Goal: Task Accomplishment & Management: Complete application form

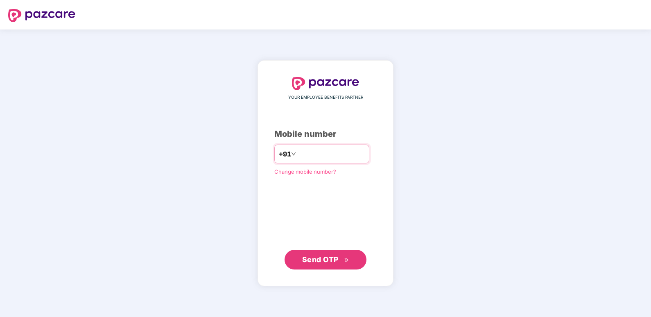
type input "**********"
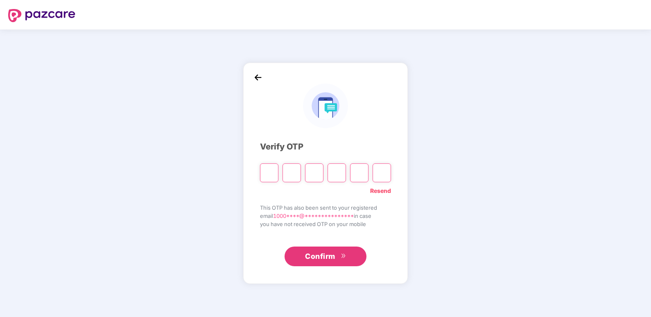
type input "*"
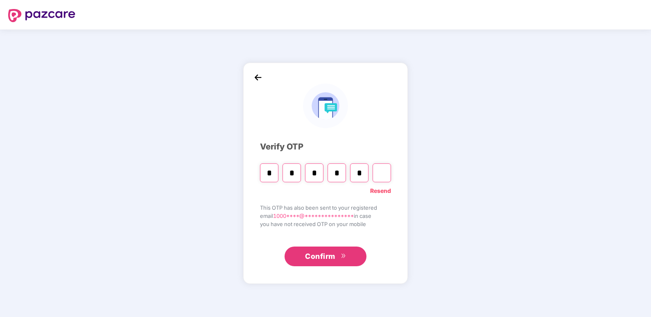
type input "*"
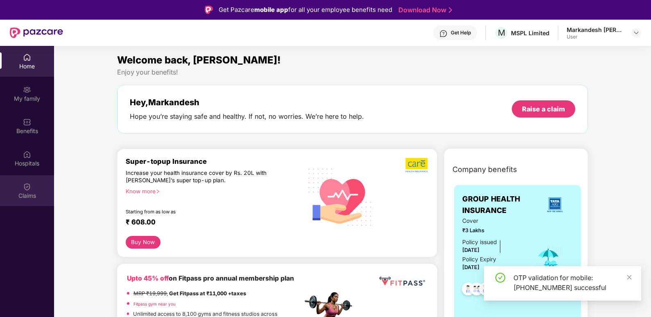
click at [31, 186] on img at bounding box center [27, 187] width 8 height 8
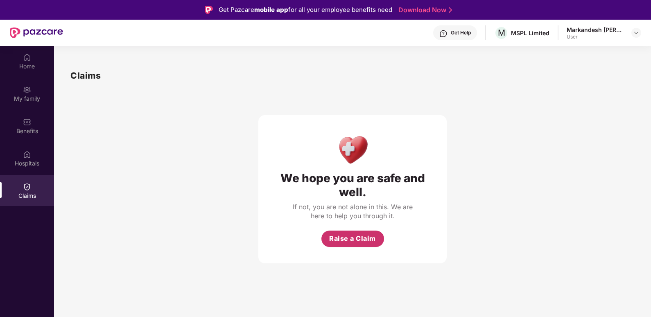
click at [354, 237] on span "Raise a Claim" at bounding box center [352, 238] width 47 height 10
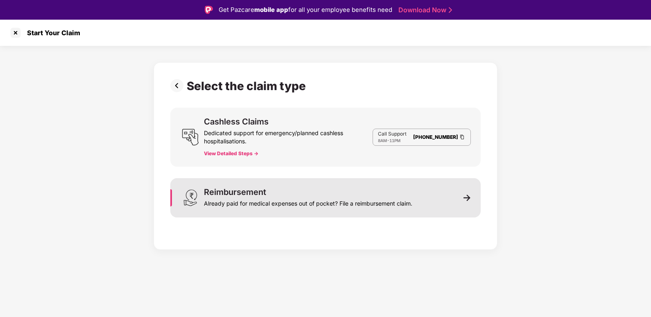
click at [473, 204] on div "Reimbursement Already paid for medical expenses out of pocket? File a reimburse…" at bounding box center [325, 197] width 310 height 39
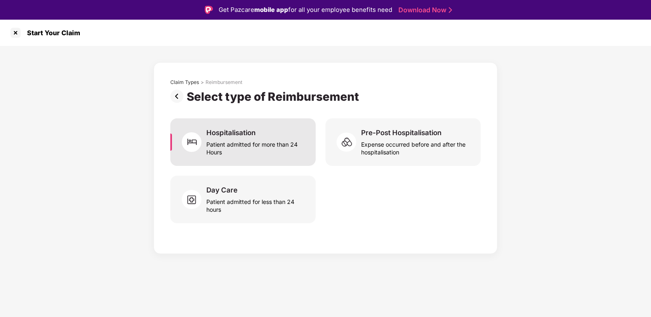
click at [252, 145] on div "Patient admitted for more than 24 Hours" at bounding box center [255, 146] width 99 height 19
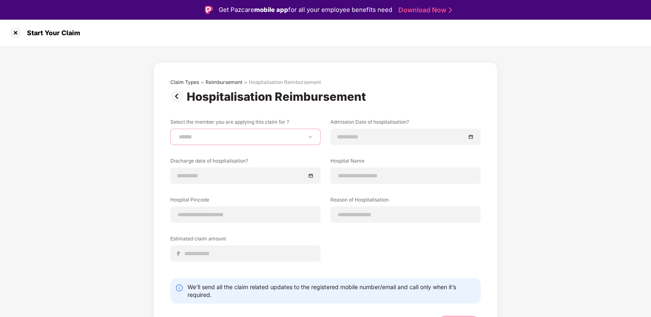
click at [267, 139] on select "**********" at bounding box center [245, 136] width 136 height 7
select select "**********"
click at [177, 133] on select "**********" at bounding box center [245, 136] width 136 height 7
click at [342, 134] on input at bounding box center [401, 136] width 128 height 9
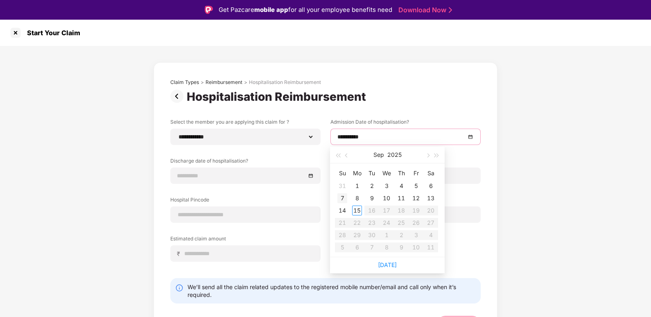
type input "**********"
click at [369, 197] on div "9" at bounding box center [372, 198] width 10 height 10
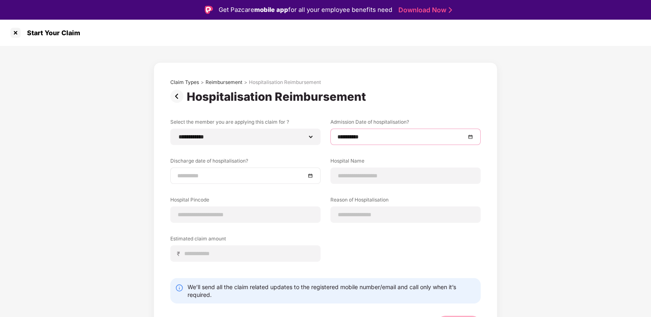
click at [311, 176] on div at bounding box center [245, 175] width 136 height 9
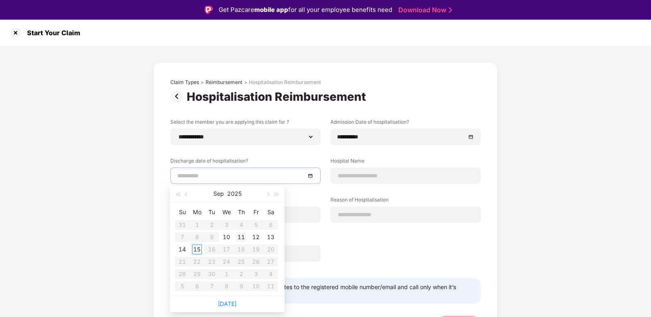
type input "**********"
click at [237, 236] on div "11" at bounding box center [241, 237] width 10 height 10
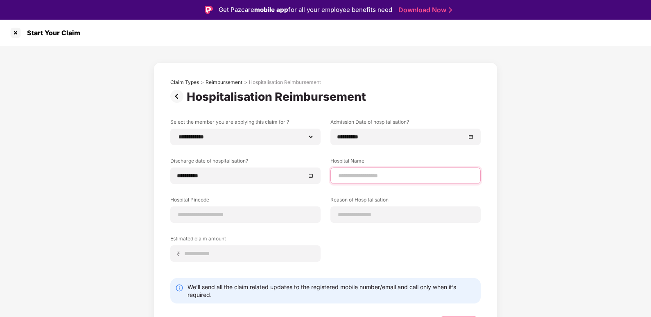
click at [370, 177] on input at bounding box center [405, 175] width 136 height 9
type input "**********"
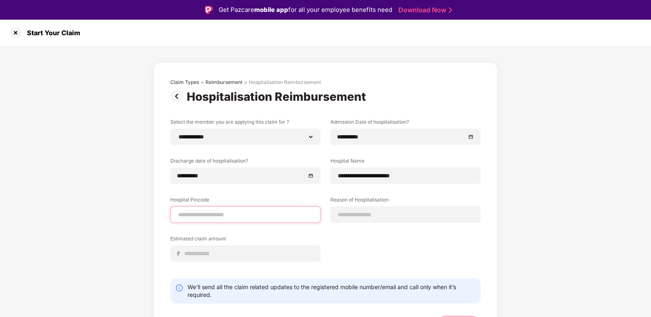
click at [195, 217] on input at bounding box center [245, 214] width 136 height 9
type input "******"
select select "*******"
select select "*********"
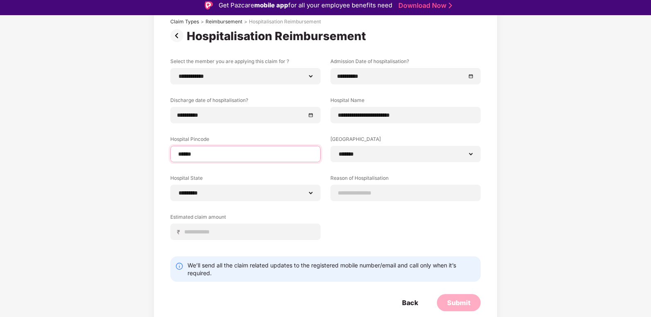
scroll to position [20, 0]
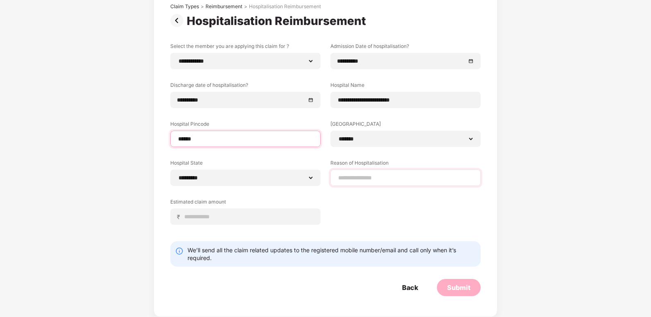
type input "******"
click at [365, 174] on input at bounding box center [405, 178] width 136 height 9
type input "*"
type input "**********"
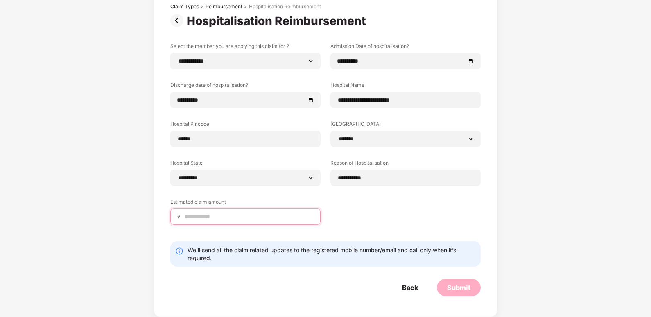
click at [198, 217] on input at bounding box center [249, 216] width 130 height 9
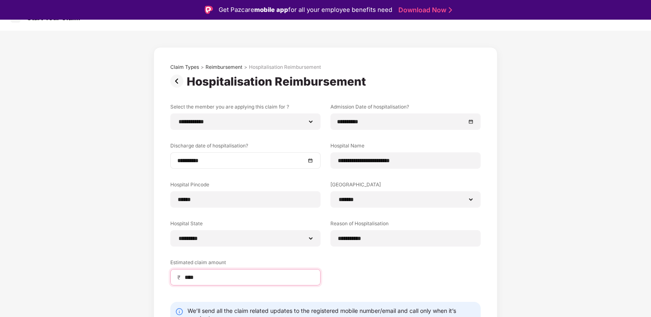
scroll to position [56, 0]
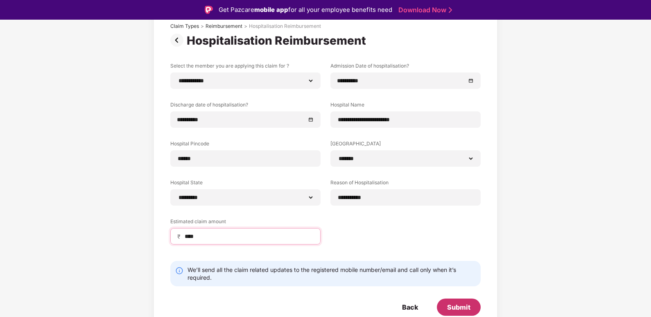
type input "****"
click at [468, 309] on div "Submit" at bounding box center [458, 306] width 23 height 9
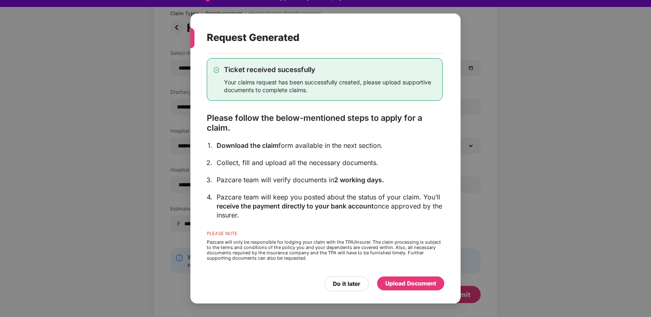
scroll to position [20, 0]
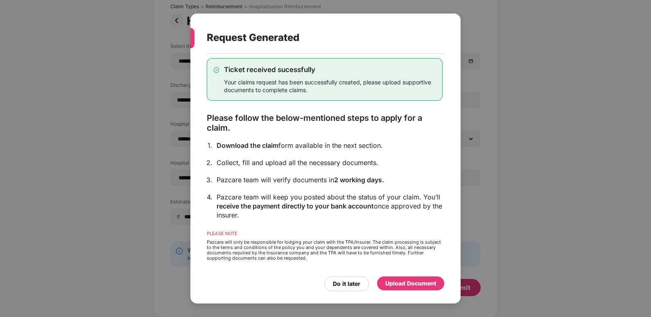
click at [403, 283] on div "Upload Document" at bounding box center [410, 283] width 51 height 9
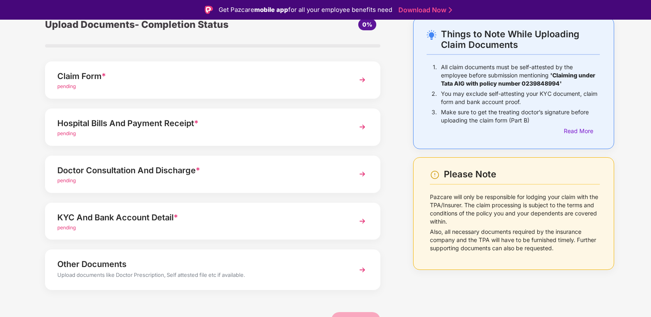
scroll to position [45, 0]
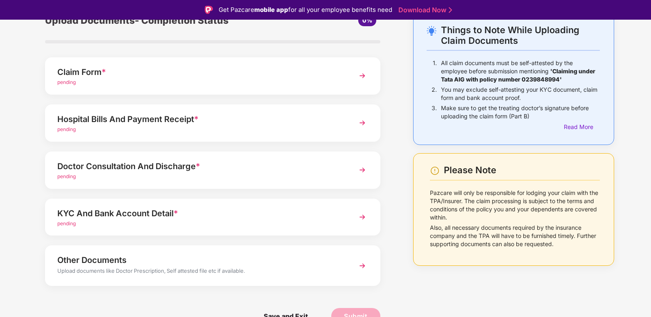
click at [365, 77] on img at bounding box center [362, 75] width 15 height 15
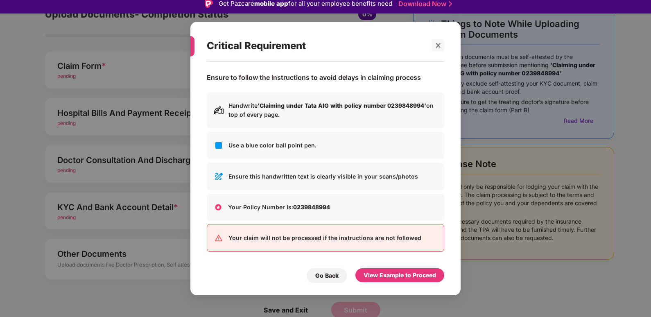
scroll to position [0, 0]
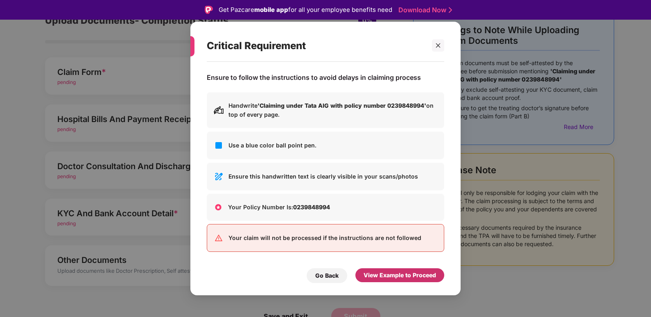
click at [379, 280] on div "View Example to Proceed" at bounding box center [399, 275] width 72 height 9
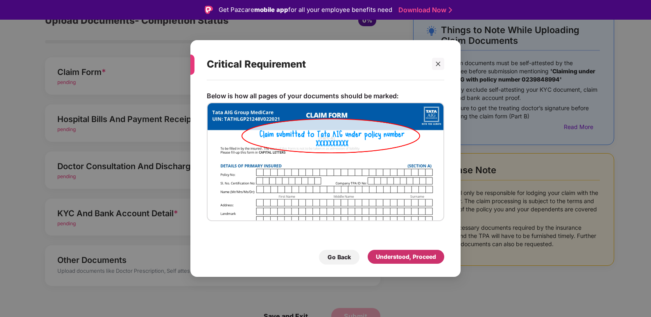
click at [398, 261] on div "Understood, Proceed" at bounding box center [405, 257] width 77 height 14
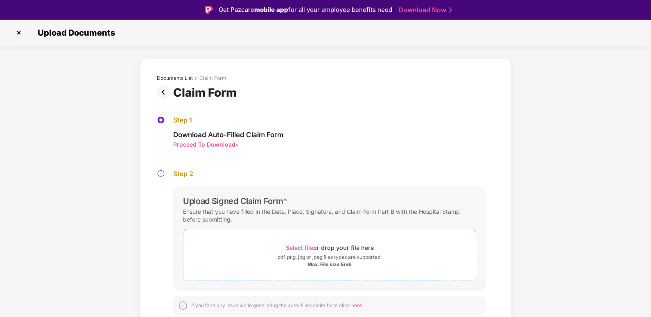
click at [320, 243] on div "Select file or drop your file here" at bounding box center [330, 247] width 88 height 11
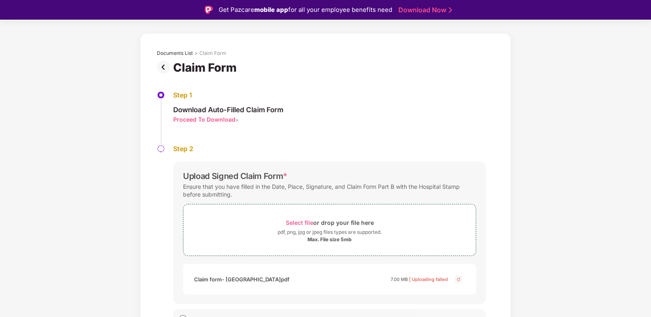
scroll to position [38, 0]
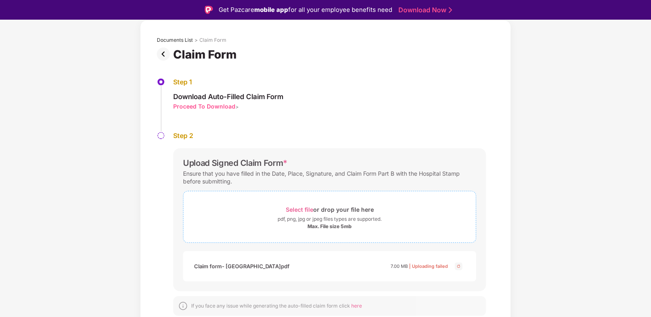
click at [297, 212] on span "Select file" at bounding box center [299, 209] width 27 height 7
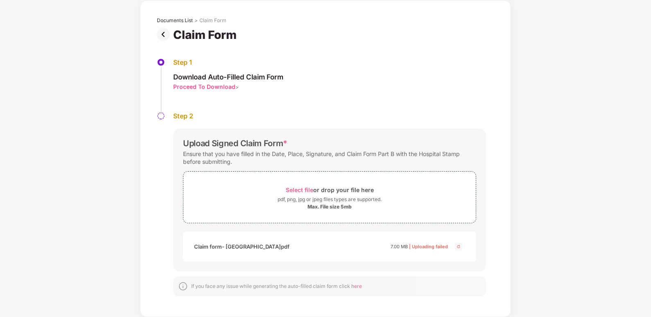
click at [239, 247] on div "Claim form- srivari children hospital.pdf" at bounding box center [241, 246] width 95 height 14
click at [310, 247] on div "Claim form- srivari children hospital.pdf 7.00 MB | Uploading failed" at bounding box center [321, 246] width 254 height 14
click at [356, 288] on span "here" at bounding box center [356, 286] width 11 height 6
click at [344, 203] on div "pdf, png, jpg or jpeg files types are supported." at bounding box center [329, 199] width 104 height 8
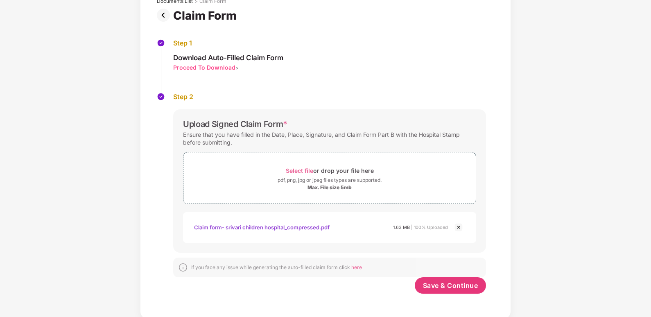
scroll to position [59, 0]
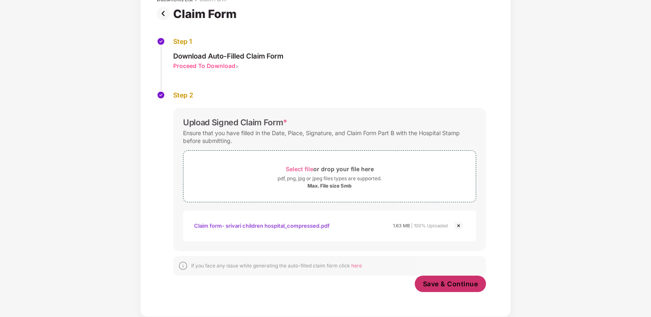
click at [444, 287] on span "Save & Continue" at bounding box center [450, 283] width 55 height 9
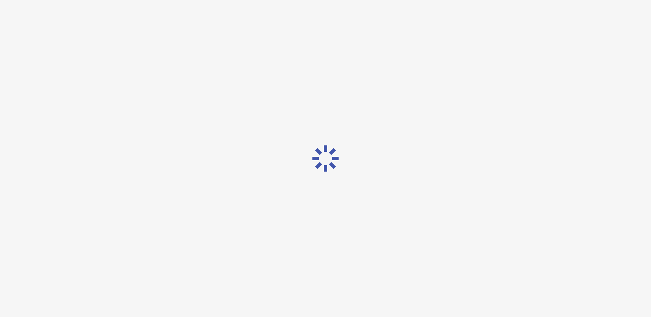
scroll to position [0, 0]
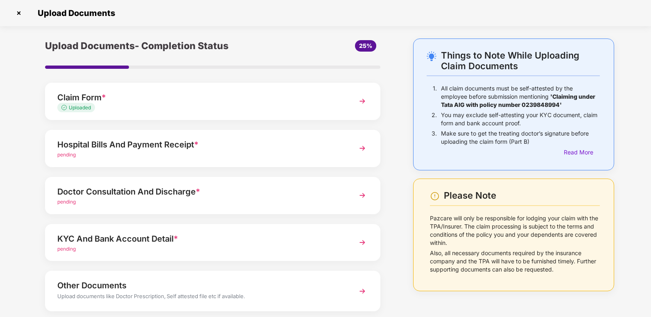
click at [349, 145] on div "Hospital Bills And Payment Receipt * pending" at bounding box center [212, 148] width 335 height 37
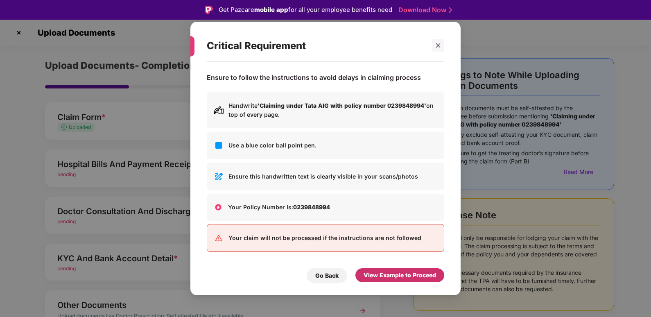
click at [395, 271] on div "View Example to Proceed" at bounding box center [399, 275] width 72 height 9
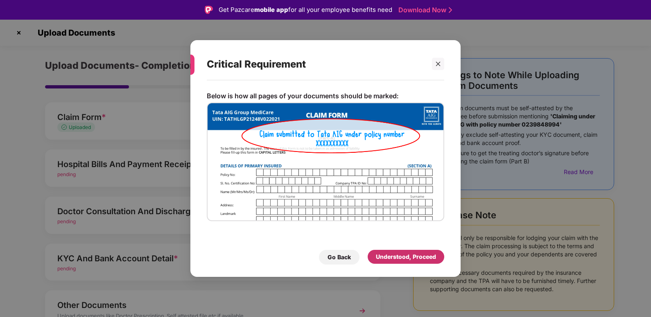
click at [397, 258] on div "Understood, Proceed" at bounding box center [406, 256] width 60 height 9
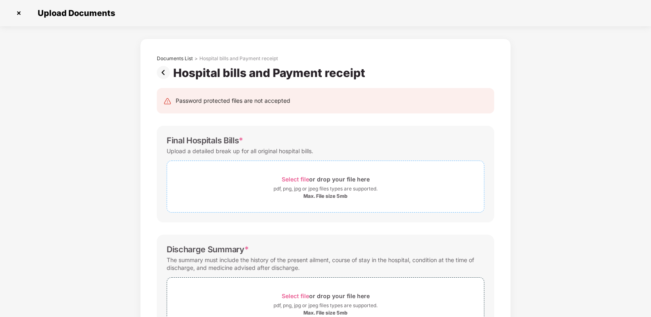
click at [303, 176] on span "Select file" at bounding box center [295, 179] width 27 height 7
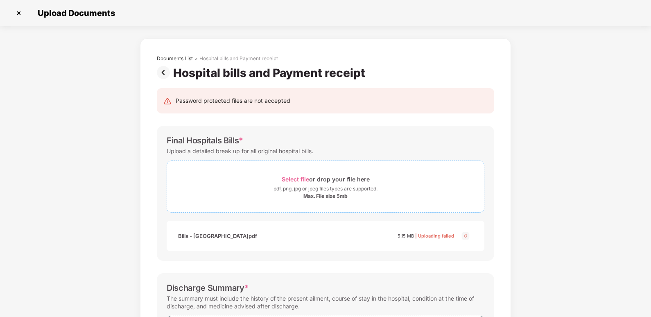
click at [294, 180] on span "Select file" at bounding box center [295, 179] width 27 height 7
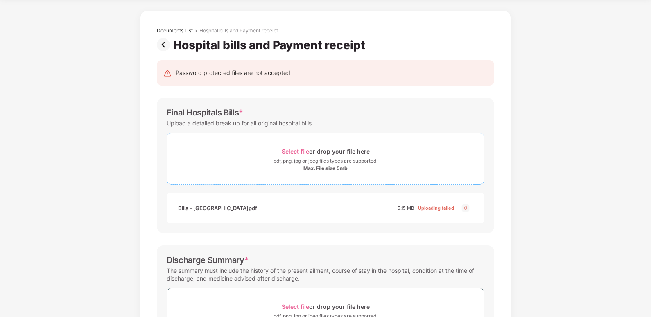
scroll to position [123, 0]
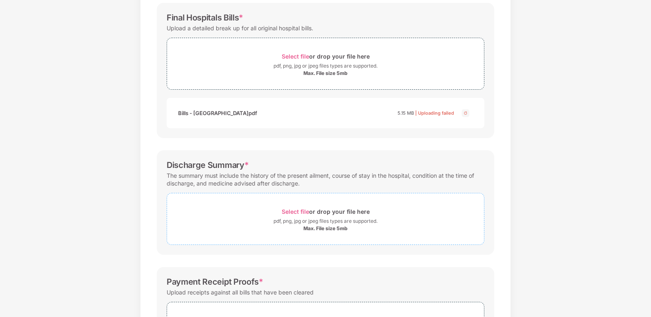
click at [299, 221] on div "pdf, png, jpg or jpeg files types are supported." at bounding box center [325, 221] width 104 height 8
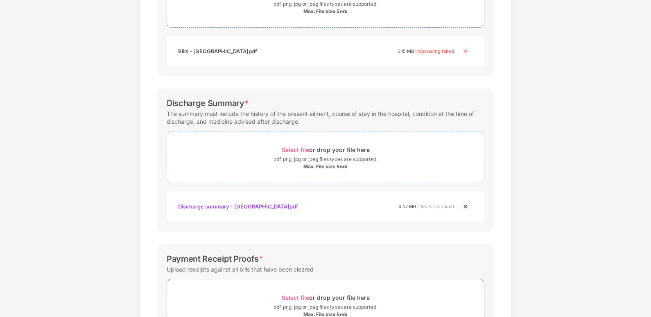
scroll to position [258, 0]
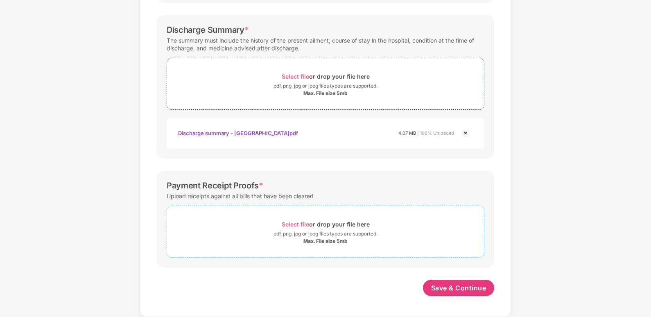
click at [305, 225] on span "Select file" at bounding box center [295, 224] width 27 height 7
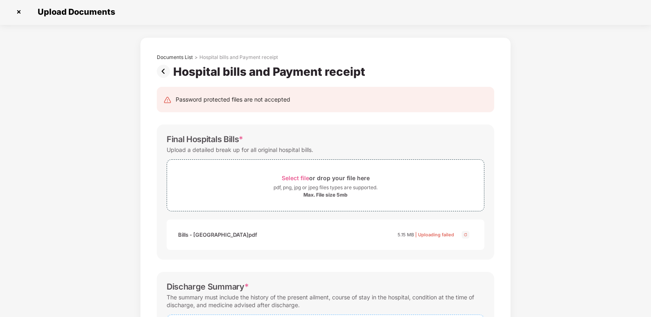
scroll to position [0, 0]
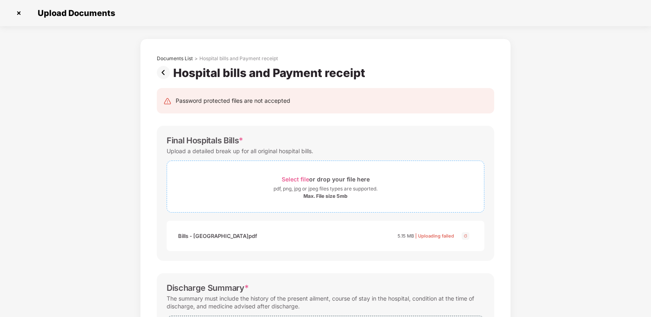
click at [279, 176] on div "Select file or drop your file here" at bounding box center [325, 179] width 317 height 11
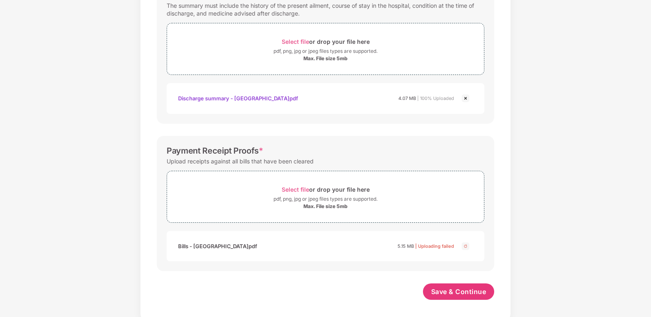
scroll to position [297, 0]
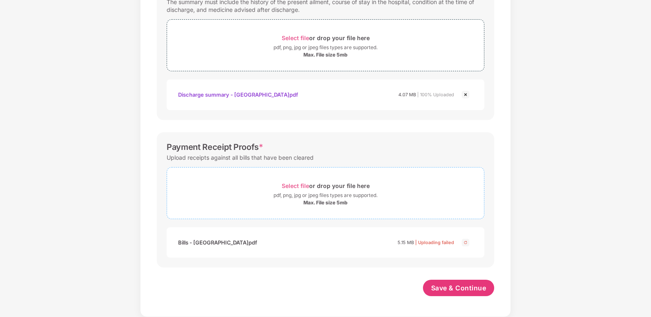
click at [329, 184] on div "Select file or drop your file here" at bounding box center [326, 185] width 88 height 11
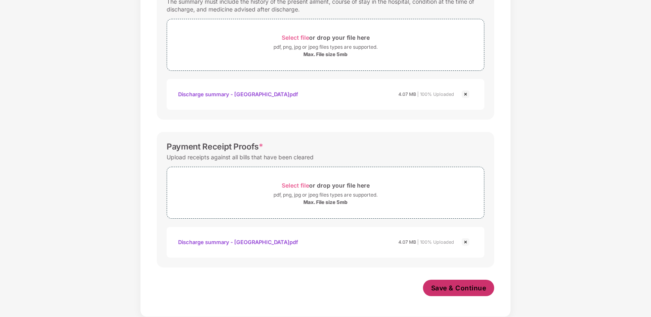
click at [454, 287] on span "Save & Continue" at bounding box center [458, 287] width 55 height 9
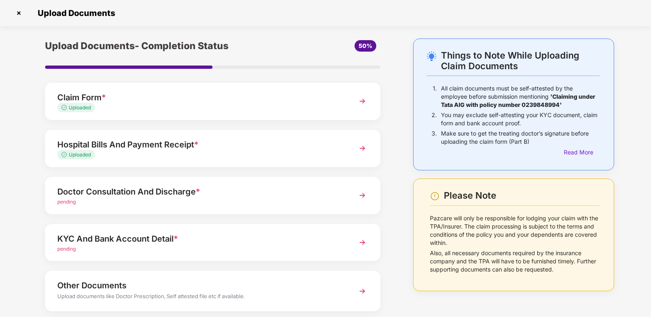
click at [362, 192] on img at bounding box center [362, 195] width 15 height 15
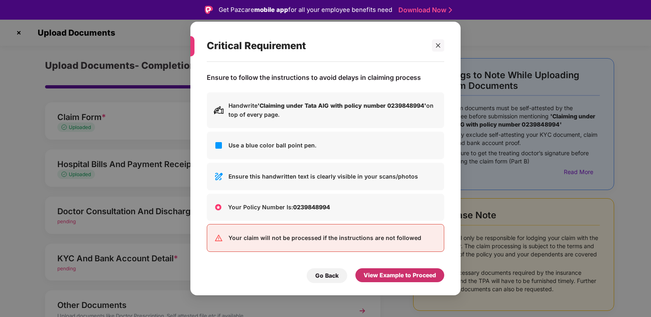
click at [401, 276] on div "View Example to Proceed" at bounding box center [399, 275] width 72 height 9
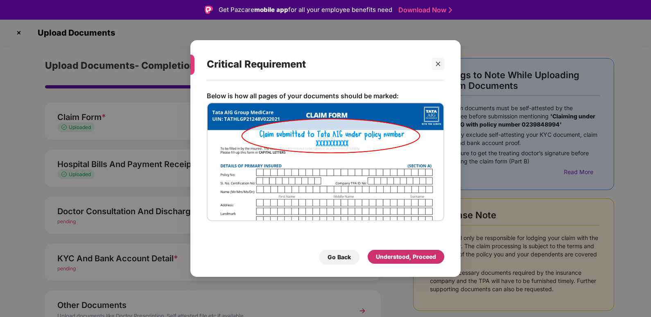
click at [391, 256] on div "Understood, Proceed" at bounding box center [406, 256] width 60 height 9
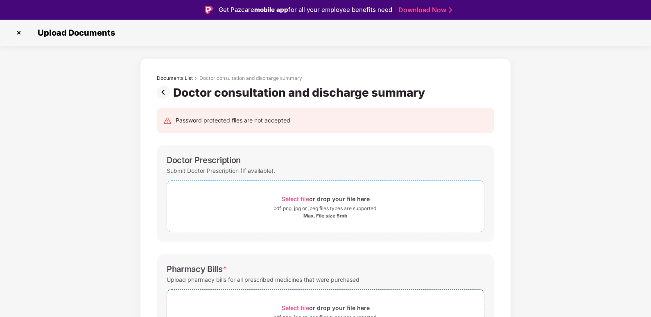
click at [332, 207] on div "pdf, png, jpg or jpeg files types are supported." at bounding box center [325, 208] width 104 height 8
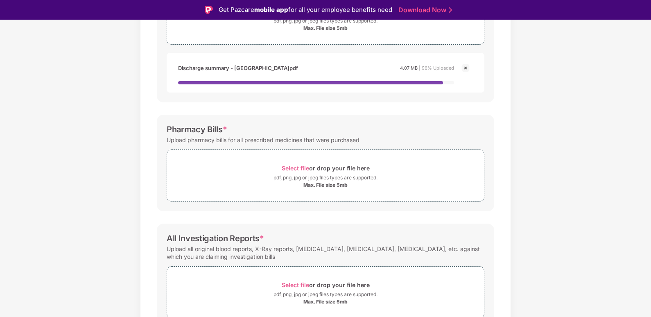
scroll to position [205, 0]
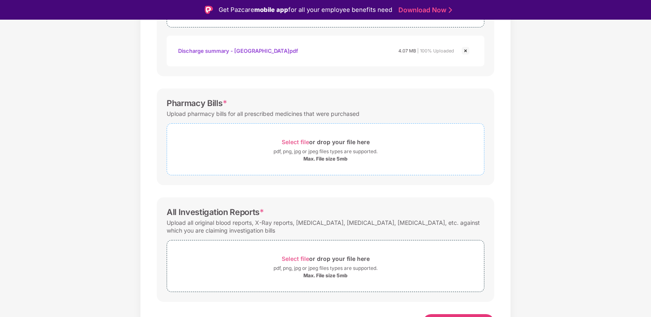
click at [300, 140] on span "Select file" at bounding box center [295, 141] width 27 height 7
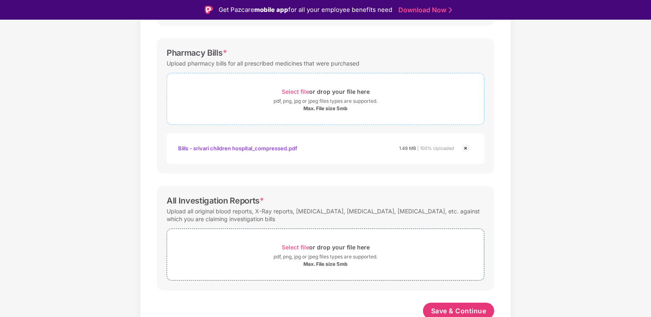
scroll to position [258, 0]
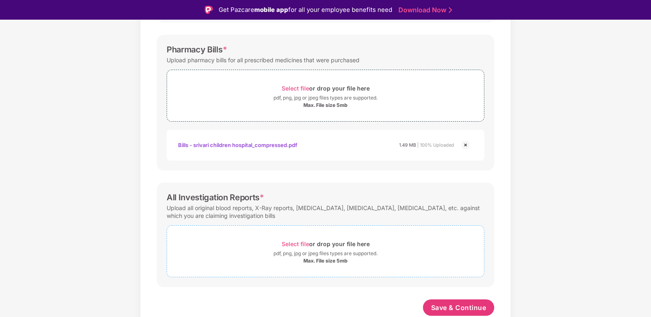
click at [325, 245] on div "Select file or drop your file here" at bounding box center [326, 243] width 88 height 11
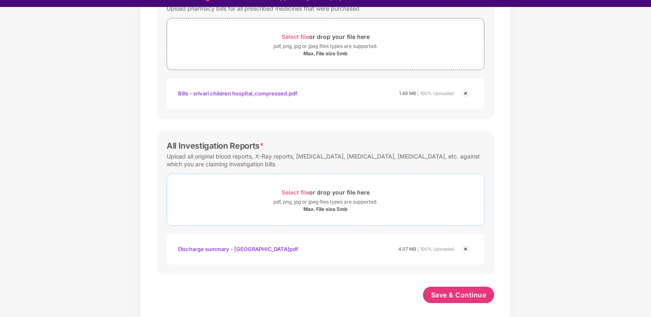
scroll to position [20, 0]
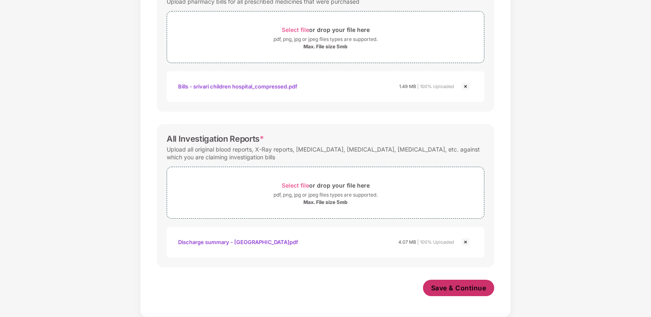
click at [461, 280] on button "Save & Continue" at bounding box center [459, 288] width 72 height 16
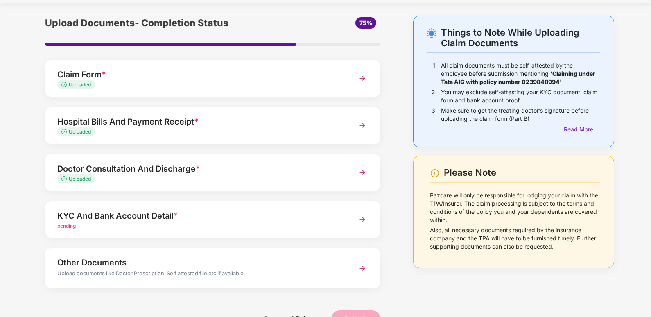
scroll to position [45, 0]
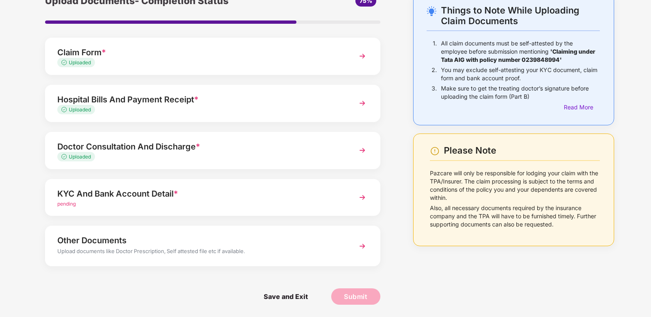
click at [359, 196] on img at bounding box center [362, 197] width 15 height 15
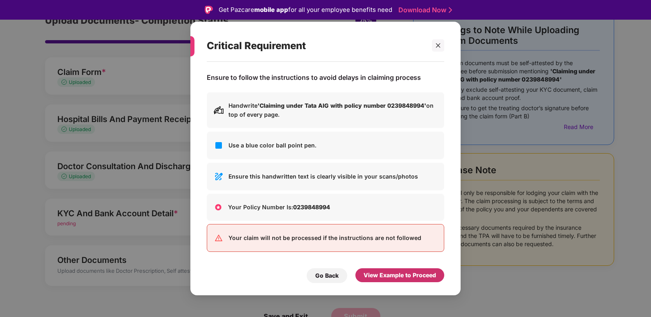
click at [399, 273] on div "View Example to Proceed" at bounding box center [399, 275] width 72 height 9
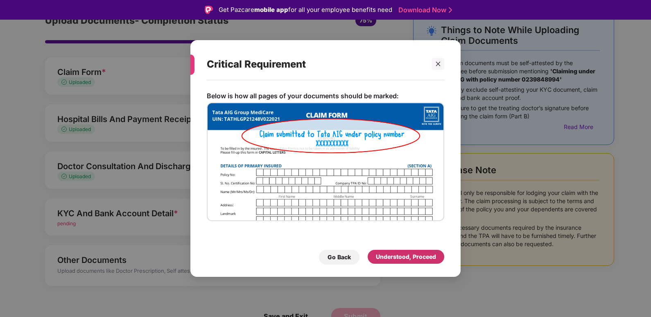
click at [403, 256] on div "Understood, Proceed" at bounding box center [406, 256] width 60 height 9
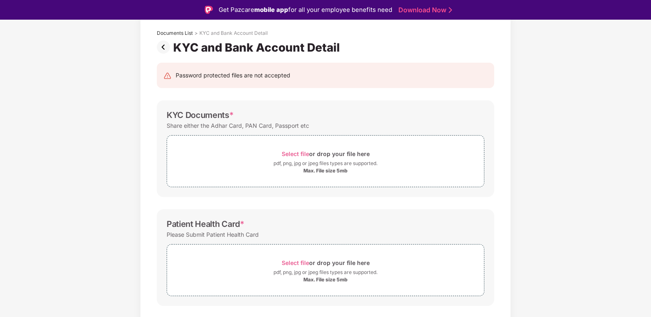
scroll to position [7, 0]
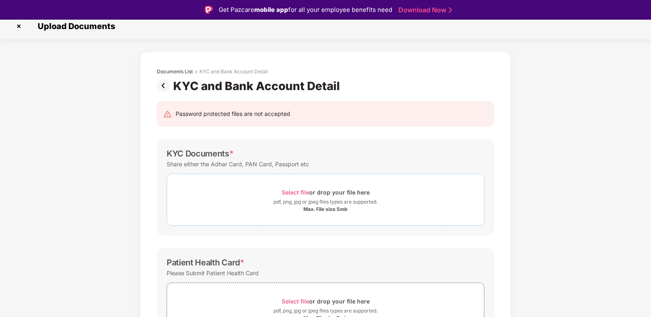
click at [298, 189] on span "Select file" at bounding box center [295, 192] width 27 height 7
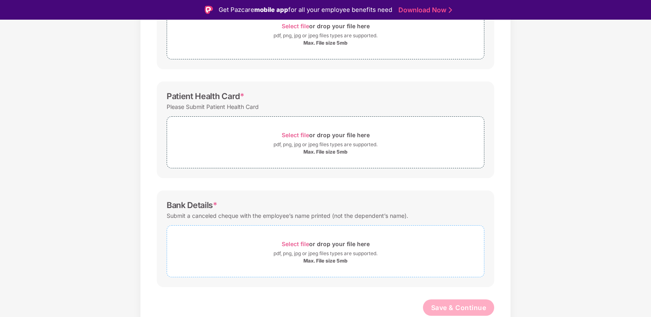
scroll to position [50, 0]
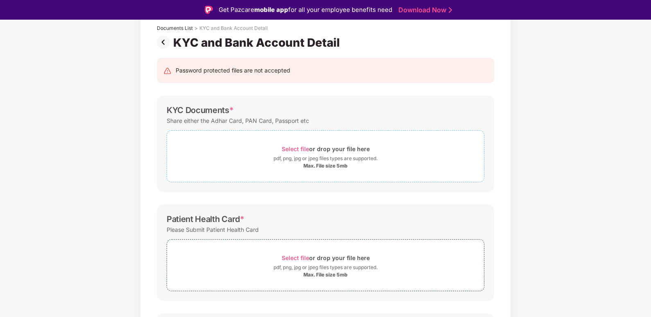
click at [306, 147] on span "Select file" at bounding box center [295, 148] width 27 height 7
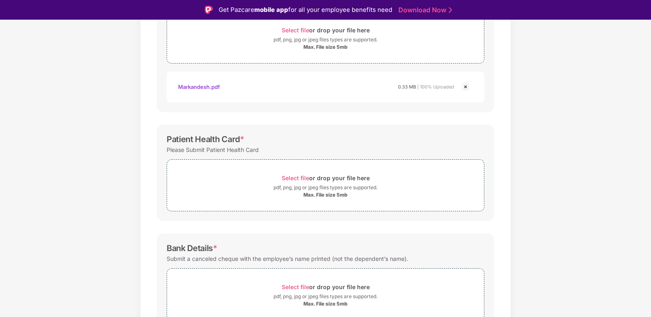
scroll to position [212, 0]
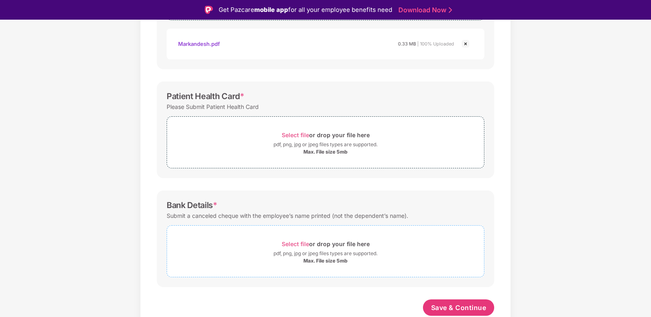
click at [311, 249] on div "Select file or drop your file here" at bounding box center [326, 243] width 88 height 11
click at [304, 134] on span "Select file" at bounding box center [295, 134] width 27 height 7
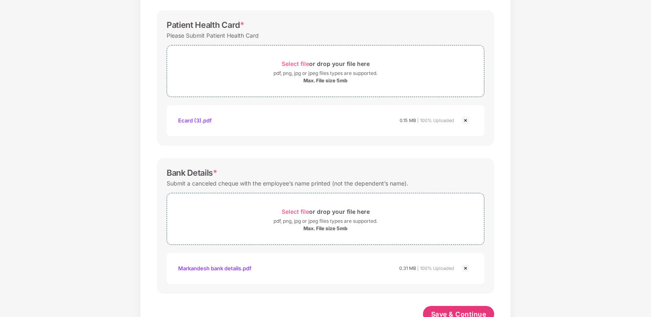
scroll to position [248, 0]
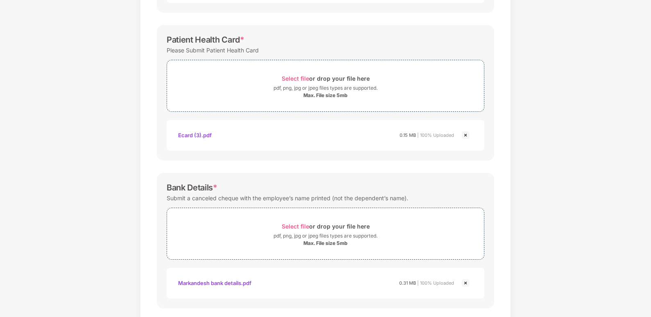
click at [465, 134] on img at bounding box center [465, 135] width 10 height 10
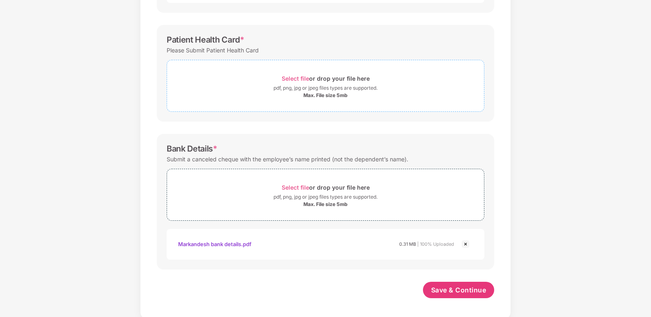
click at [313, 79] on div "Select file or drop your file here" at bounding box center [326, 78] width 88 height 11
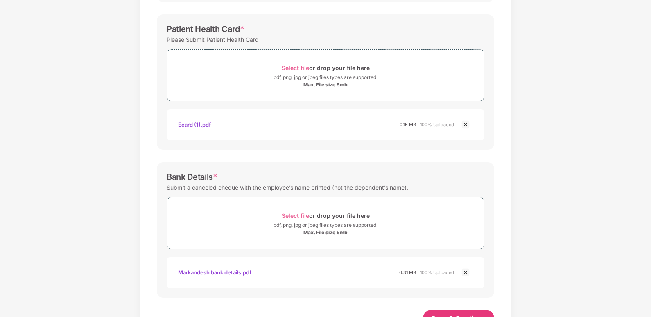
scroll to position [289, 0]
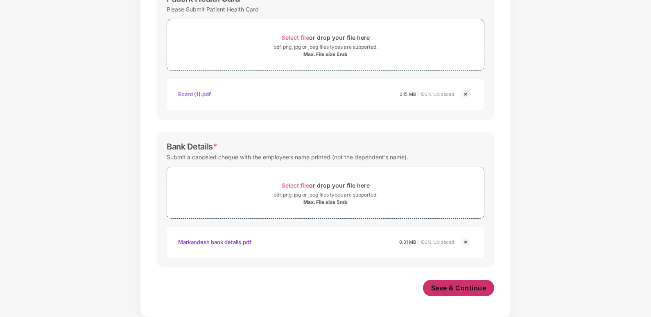
click at [449, 291] on span "Save & Continue" at bounding box center [458, 287] width 55 height 9
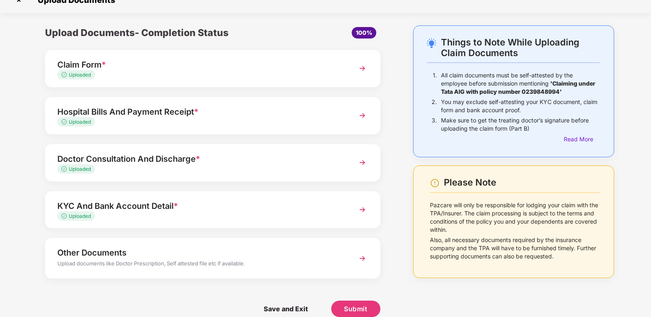
scroll to position [25, 0]
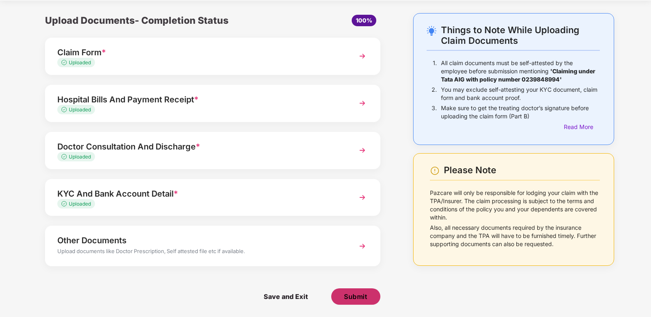
click at [349, 298] on span "Submit" at bounding box center [355, 296] width 23 height 9
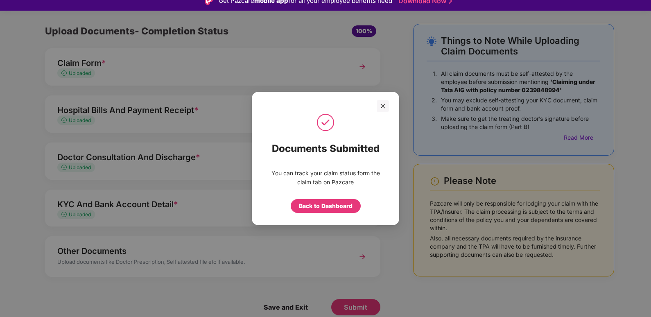
scroll to position [0, 0]
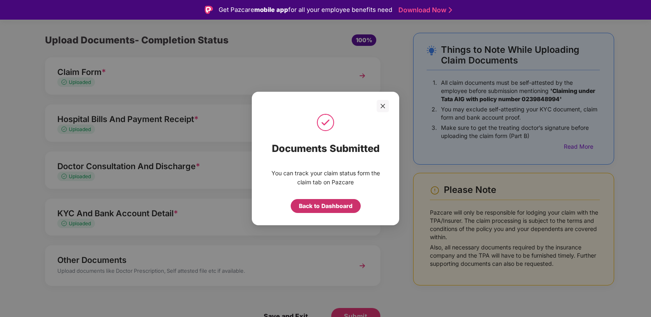
click at [334, 209] on div "Back to Dashboard" at bounding box center [326, 205] width 54 height 9
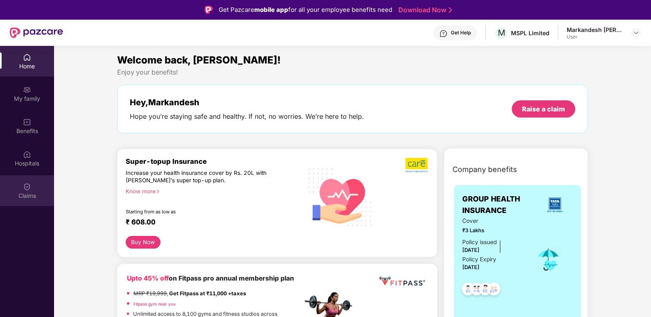
click at [32, 198] on div "Claims" at bounding box center [27, 196] width 54 height 8
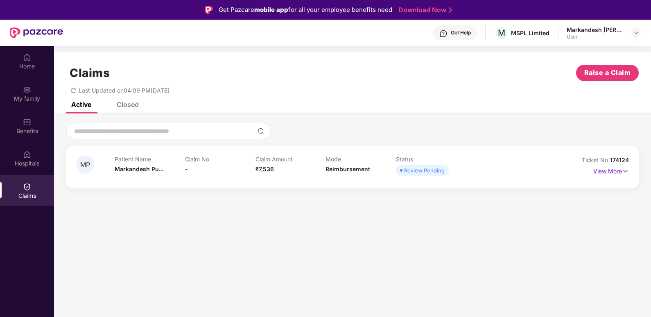
click at [600, 170] on p "View More" at bounding box center [611, 170] width 36 height 11
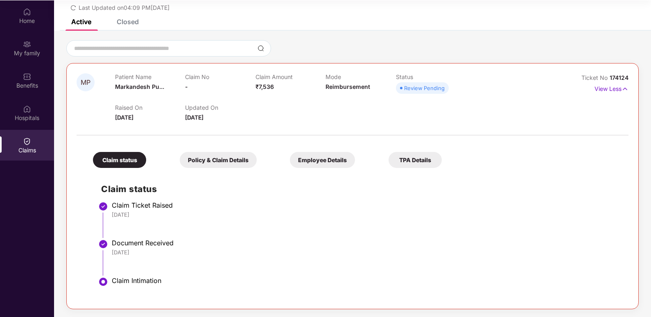
scroll to position [46, 0]
click at [212, 161] on div "Policy & Claim Details" at bounding box center [218, 159] width 77 height 16
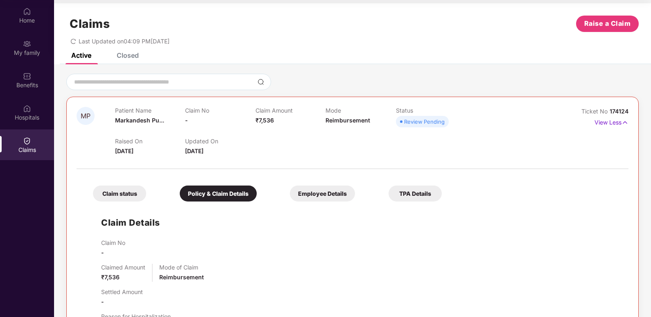
scroll to position [0, 0]
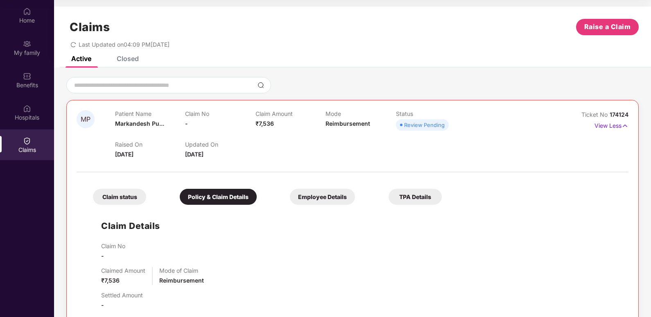
click at [332, 191] on div "Employee Details" at bounding box center [322, 197] width 65 height 16
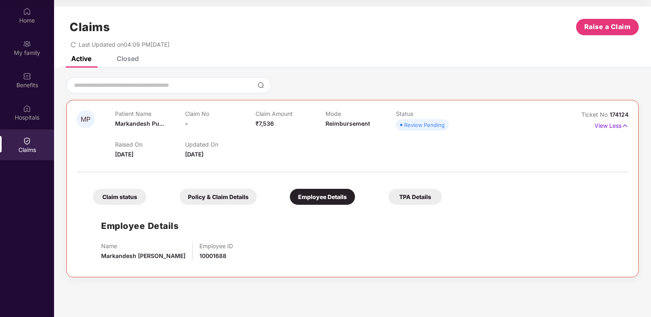
click at [417, 191] on div "TPA Details" at bounding box center [414, 197] width 53 height 16
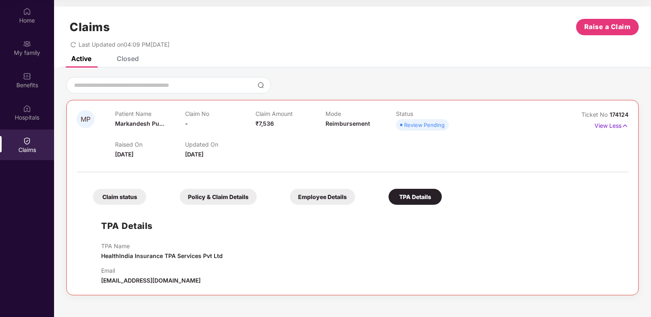
click at [124, 196] on div "Claim status" at bounding box center [119, 197] width 53 height 16
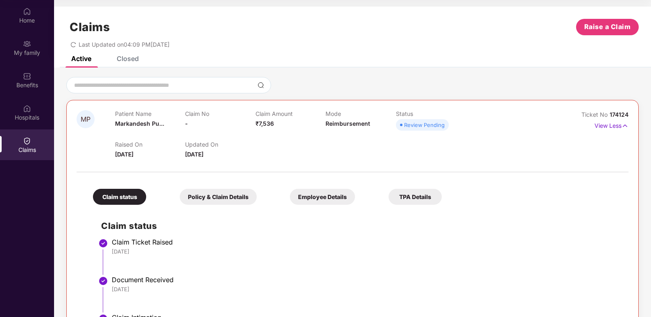
click at [208, 195] on div "Policy & Claim Details" at bounding box center [218, 197] width 77 height 16
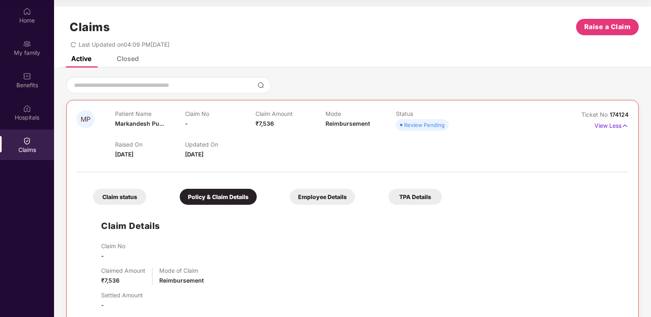
click at [133, 204] on div "Claim status" at bounding box center [119, 197] width 53 height 16
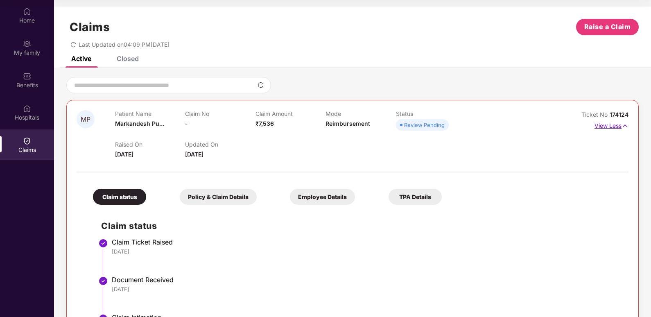
click at [617, 128] on p "View Less" at bounding box center [611, 124] width 34 height 11
